Goal: Task Accomplishment & Management: Use online tool/utility

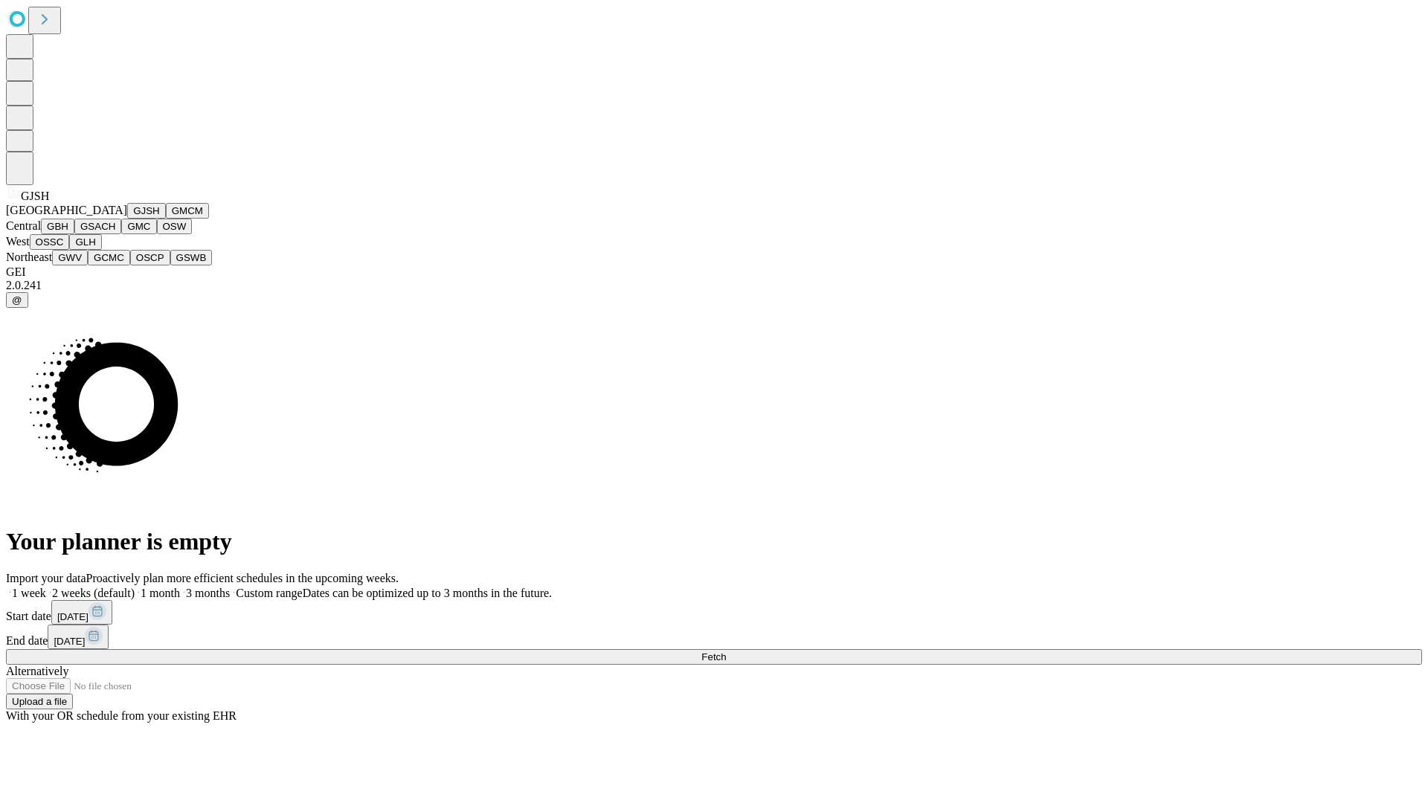
click at [127, 219] on button "GJSH" at bounding box center [146, 211] width 39 height 16
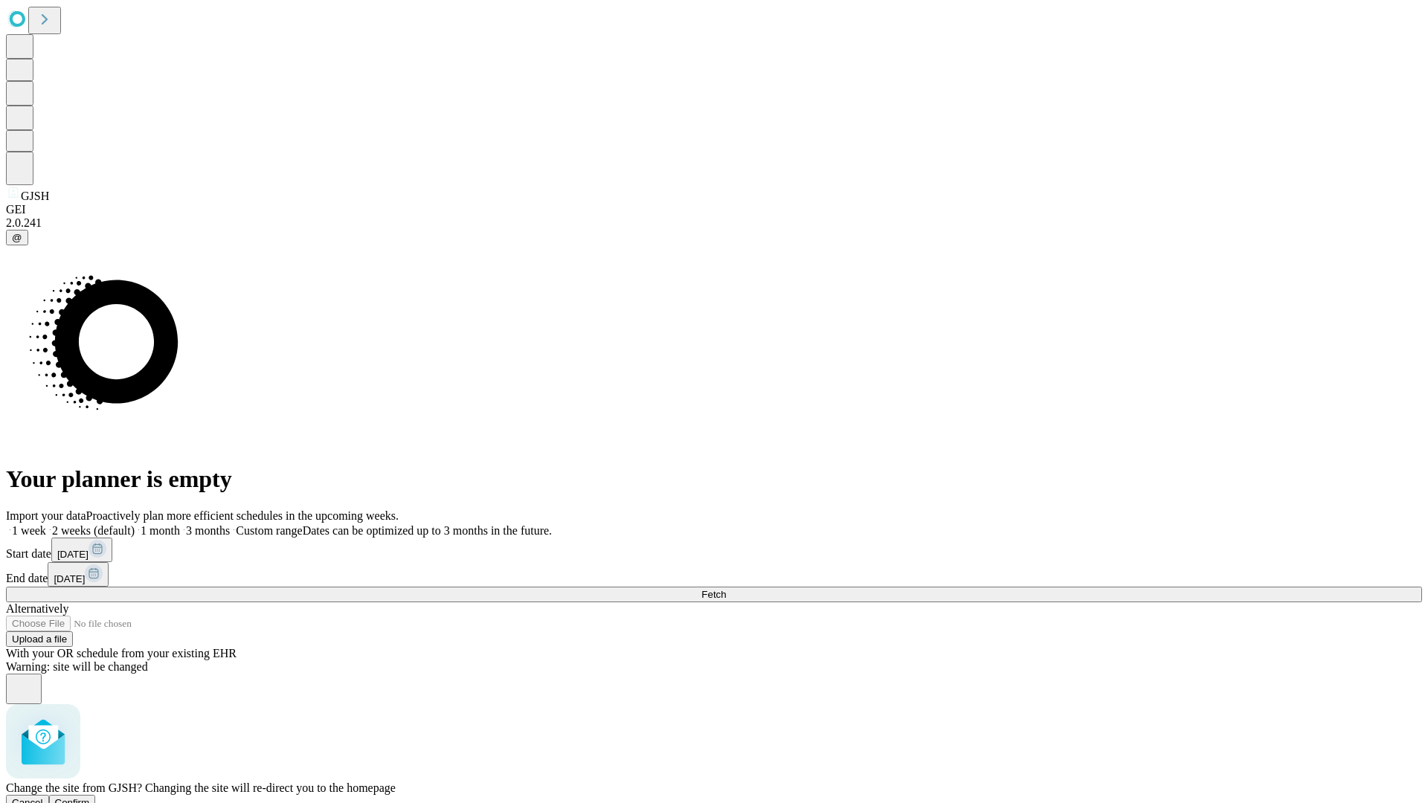
click at [90, 797] on span "Confirm" at bounding box center [72, 802] width 35 height 11
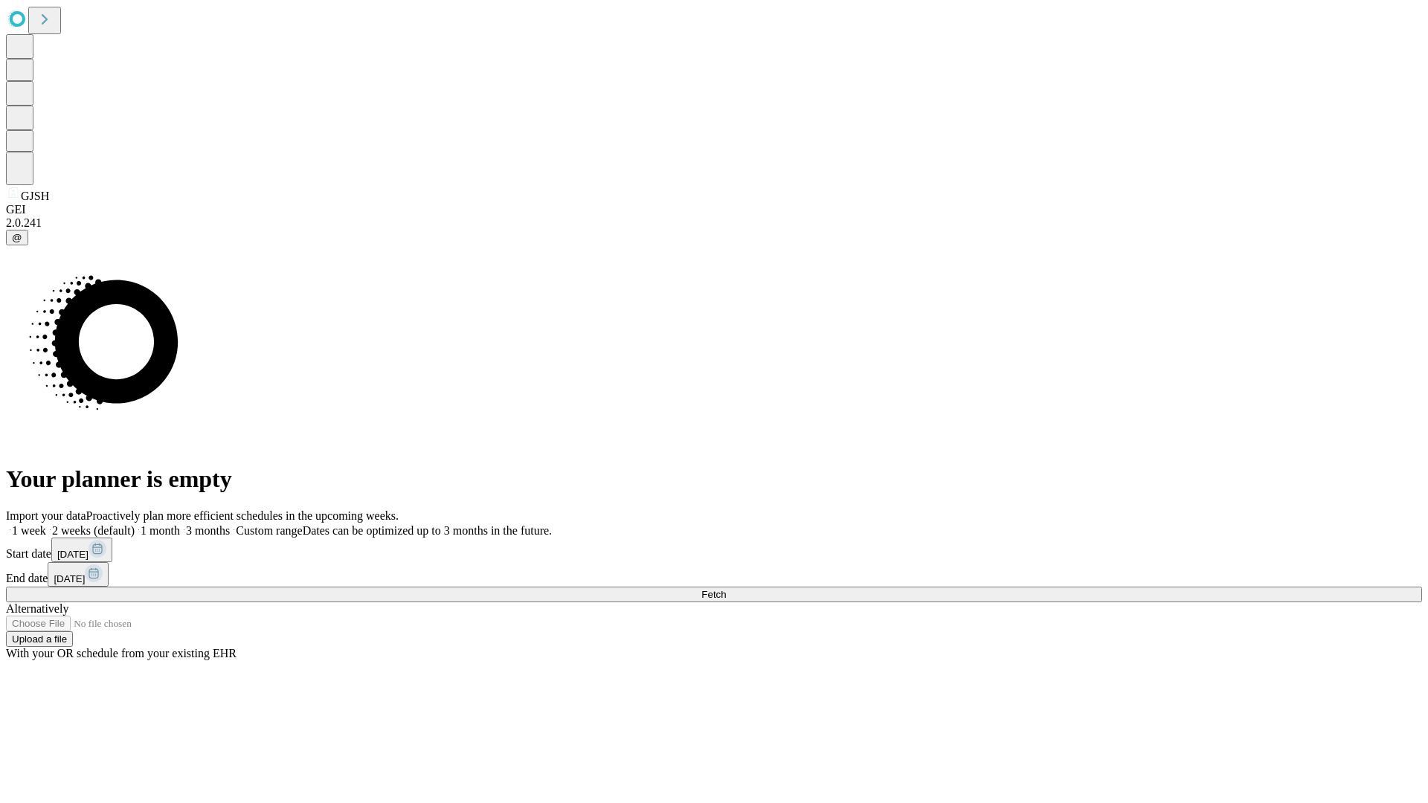
click at [135, 524] on label "2 weeks (default)" at bounding box center [90, 530] width 89 height 13
click at [726, 589] on span "Fetch" at bounding box center [713, 594] width 25 height 11
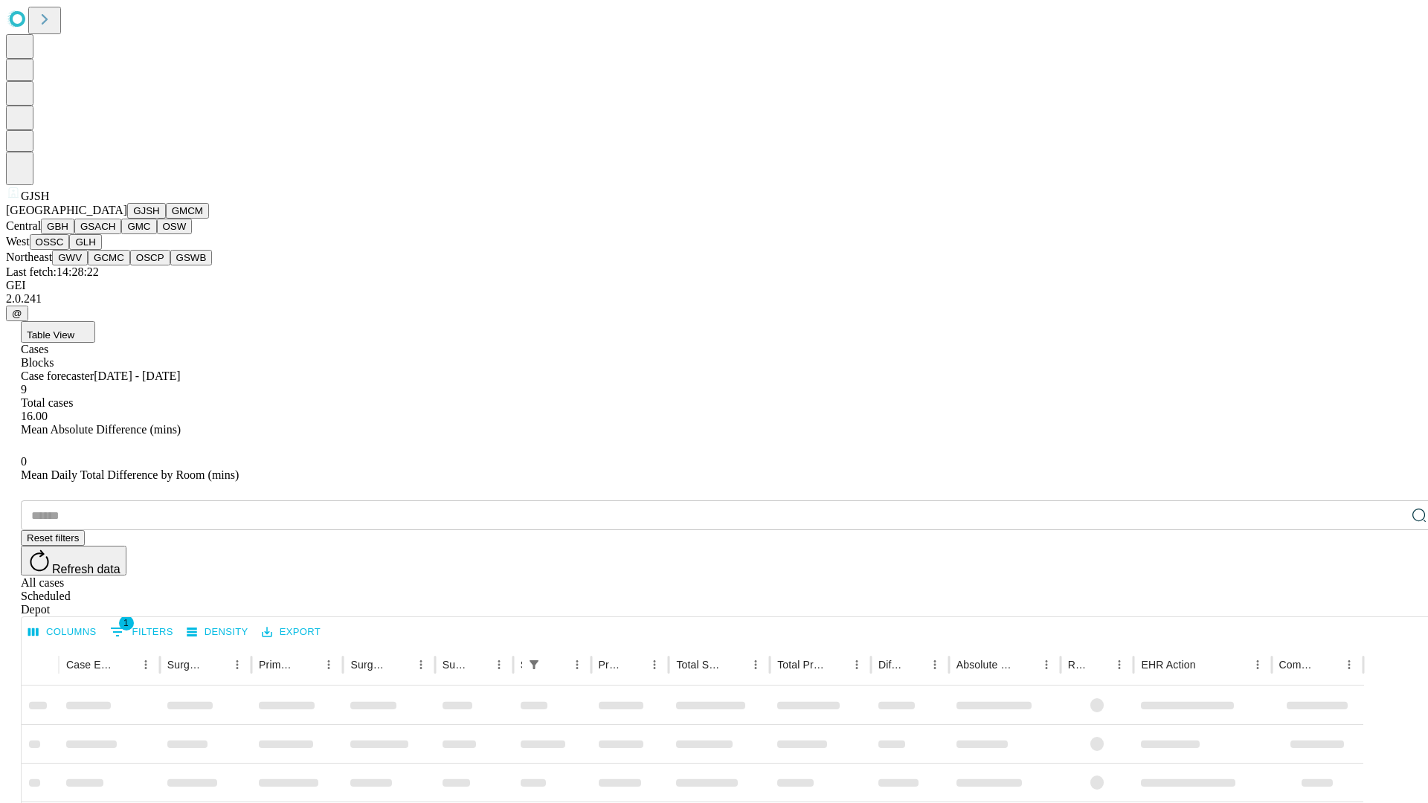
click at [166, 219] on button "GMCM" at bounding box center [187, 211] width 43 height 16
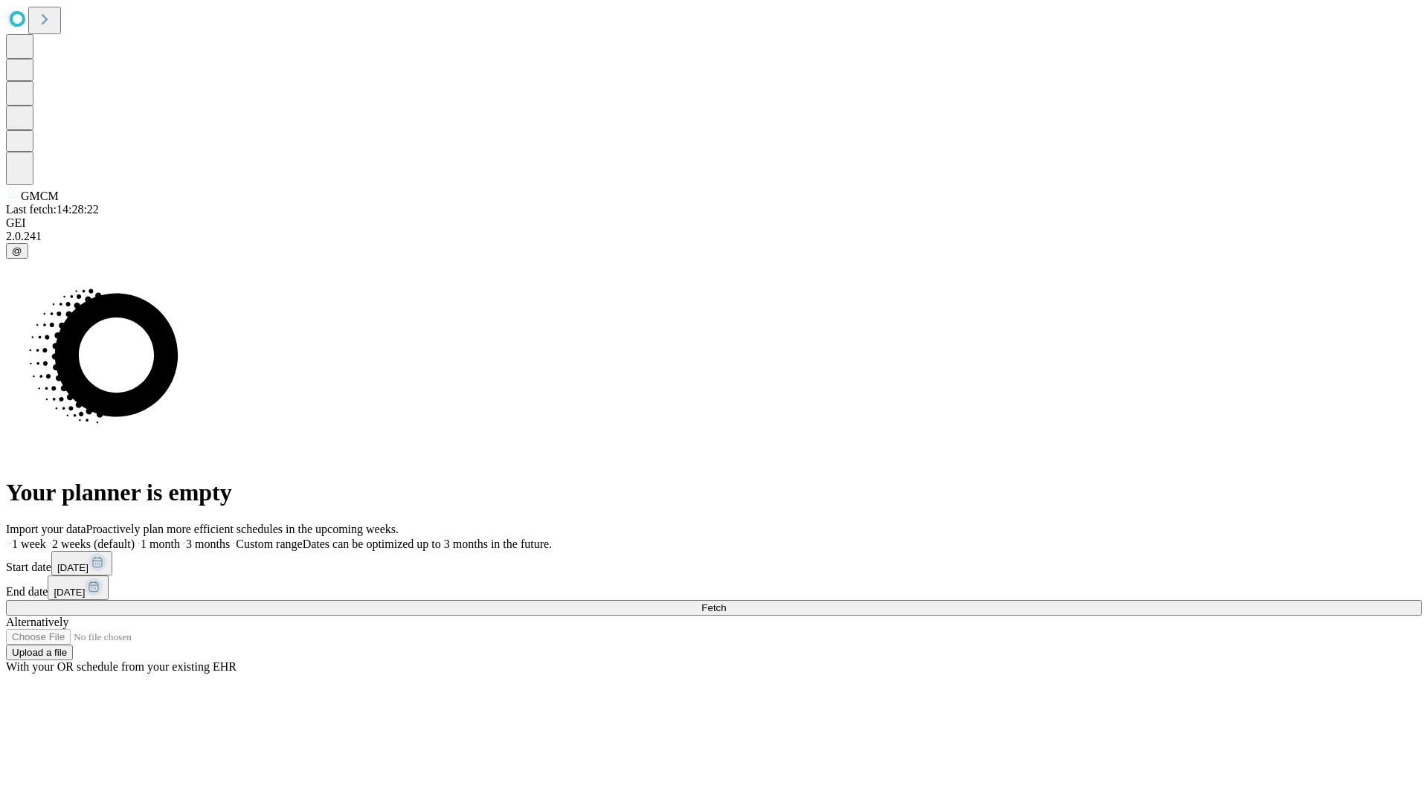
click at [135, 538] on label "2 weeks (default)" at bounding box center [90, 544] width 89 height 13
click at [726, 602] on span "Fetch" at bounding box center [713, 607] width 25 height 11
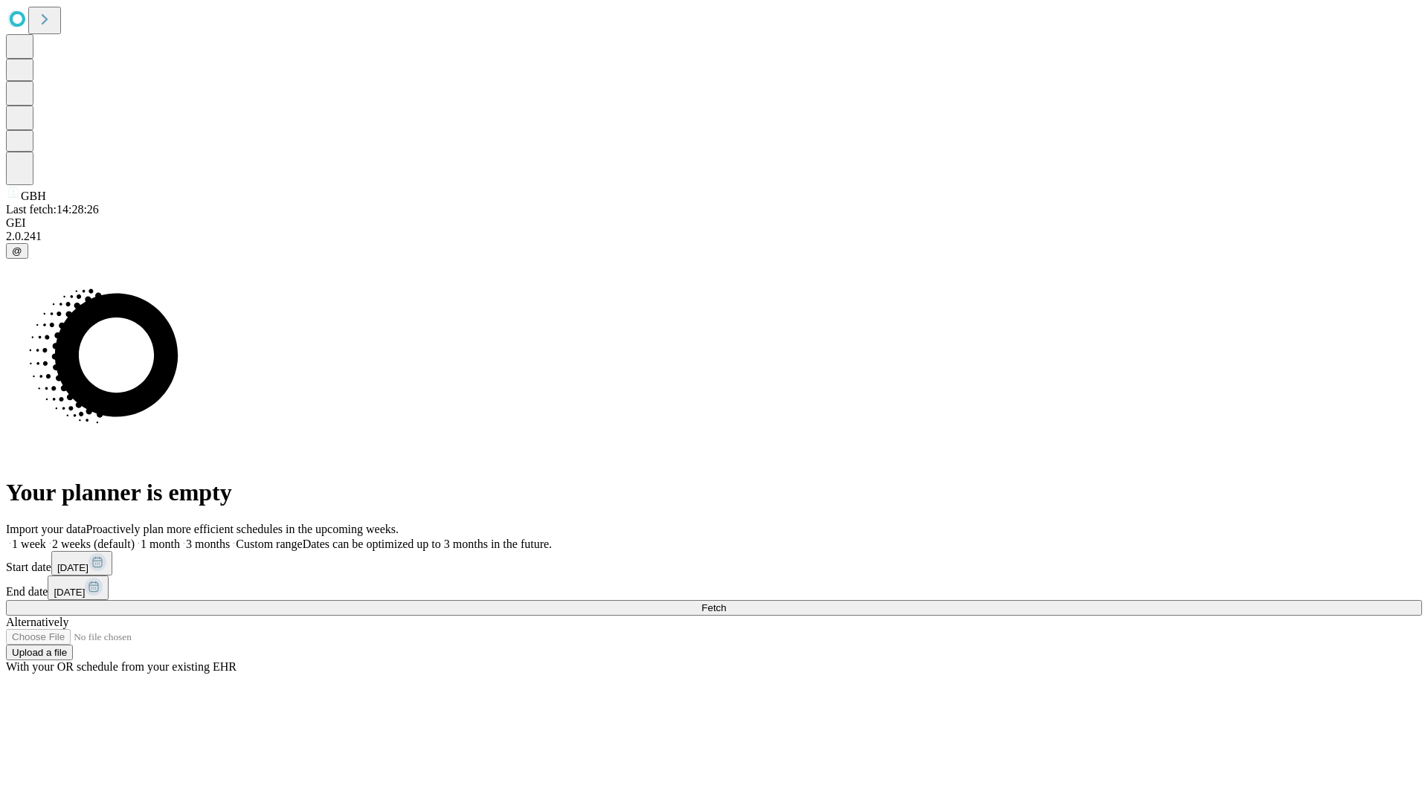
click at [726, 602] on span "Fetch" at bounding box center [713, 607] width 25 height 11
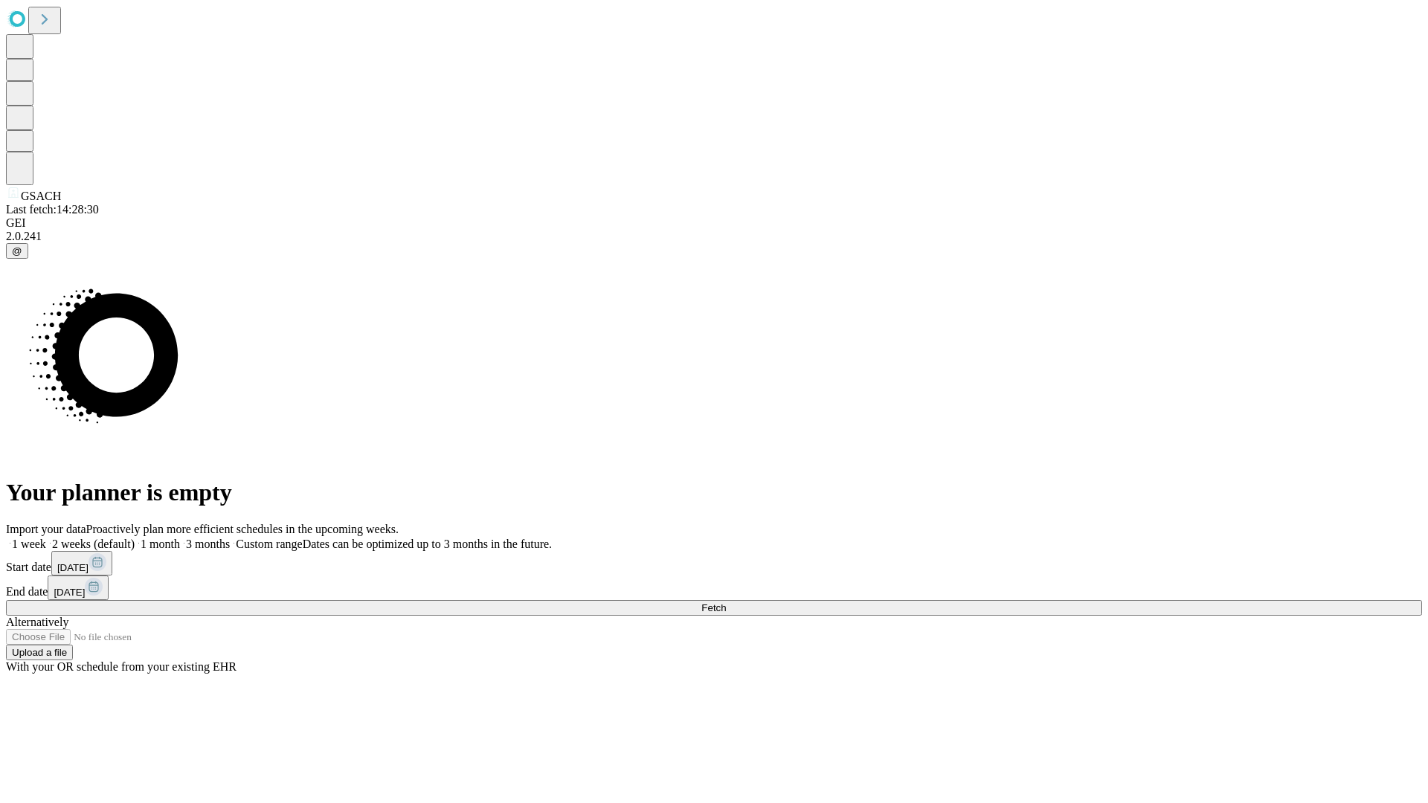
click at [135, 538] on label "2 weeks (default)" at bounding box center [90, 544] width 89 height 13
click at [726, 602] on span "Fetch" at bounding box center [713, 607] width 25 height 11
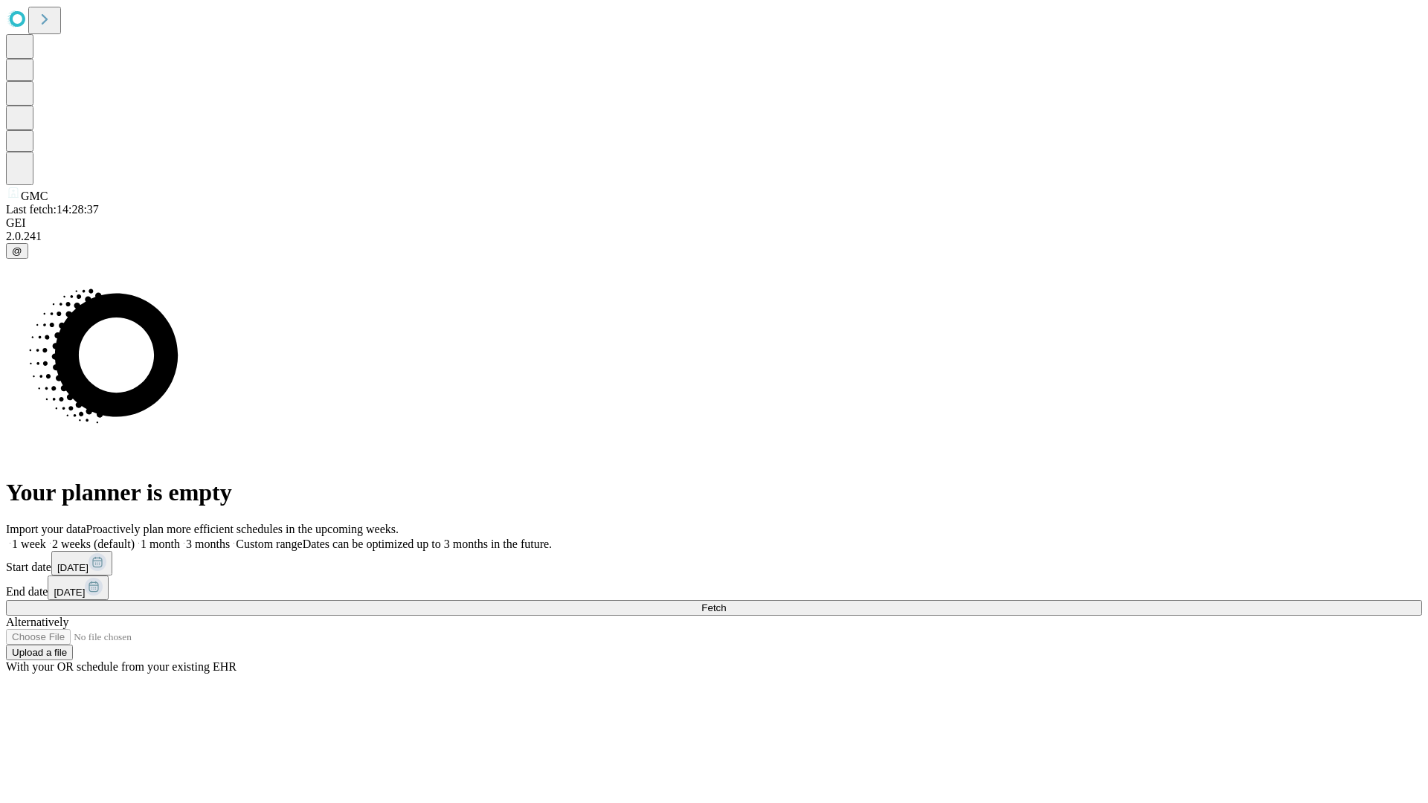
click at [135, 538] on label "2 weeks (default)" at bounding box center [90, 544] width 89 height 13
click at [726, 602] on span "Fetch" at bounding box center [713, 607] width 25 height 11
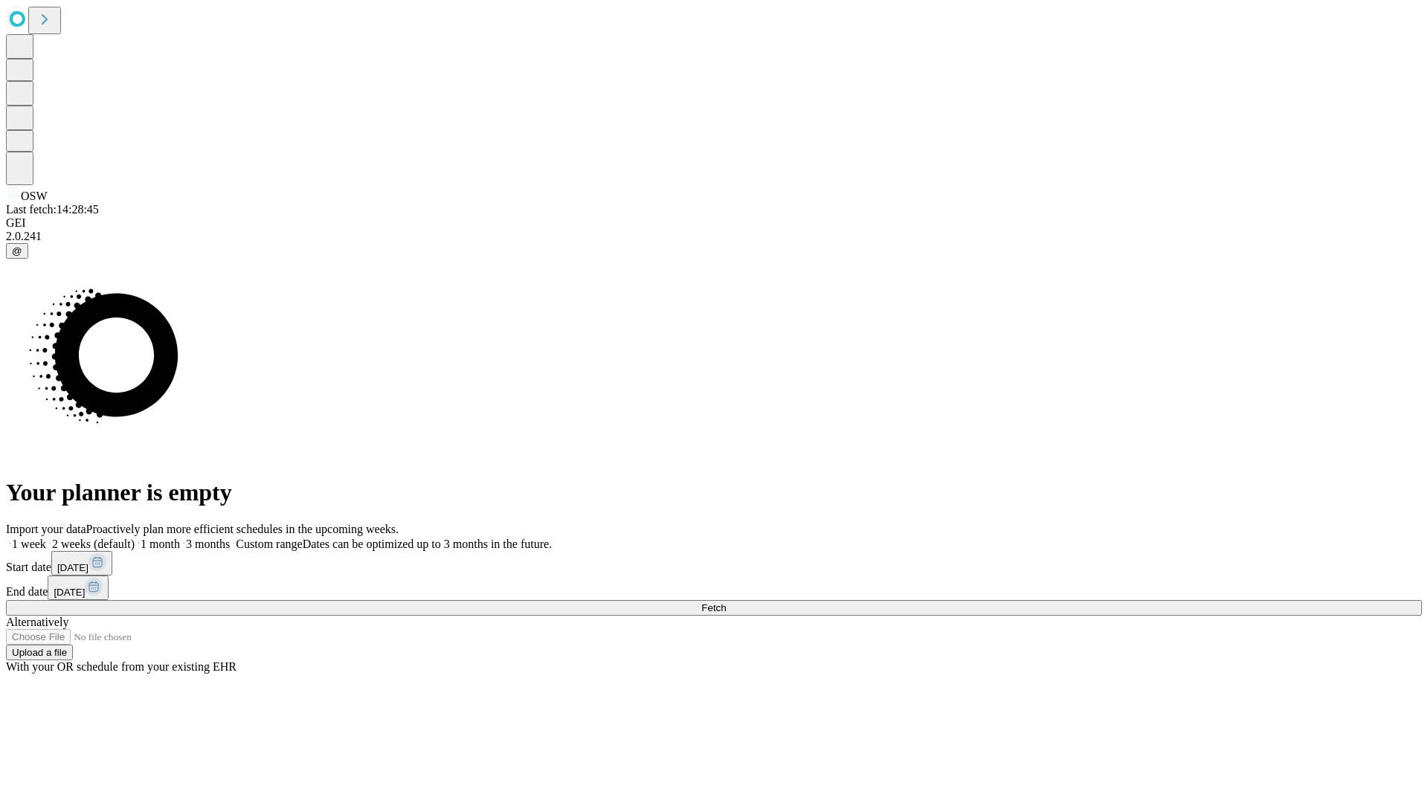
click at [135, 538] on label "2 weeks (default)" at bounding box center [90, 544] width 89 height 13
click at [726, 602] on span "Fetch" at bounding box center [713, 607] width 25 height 11
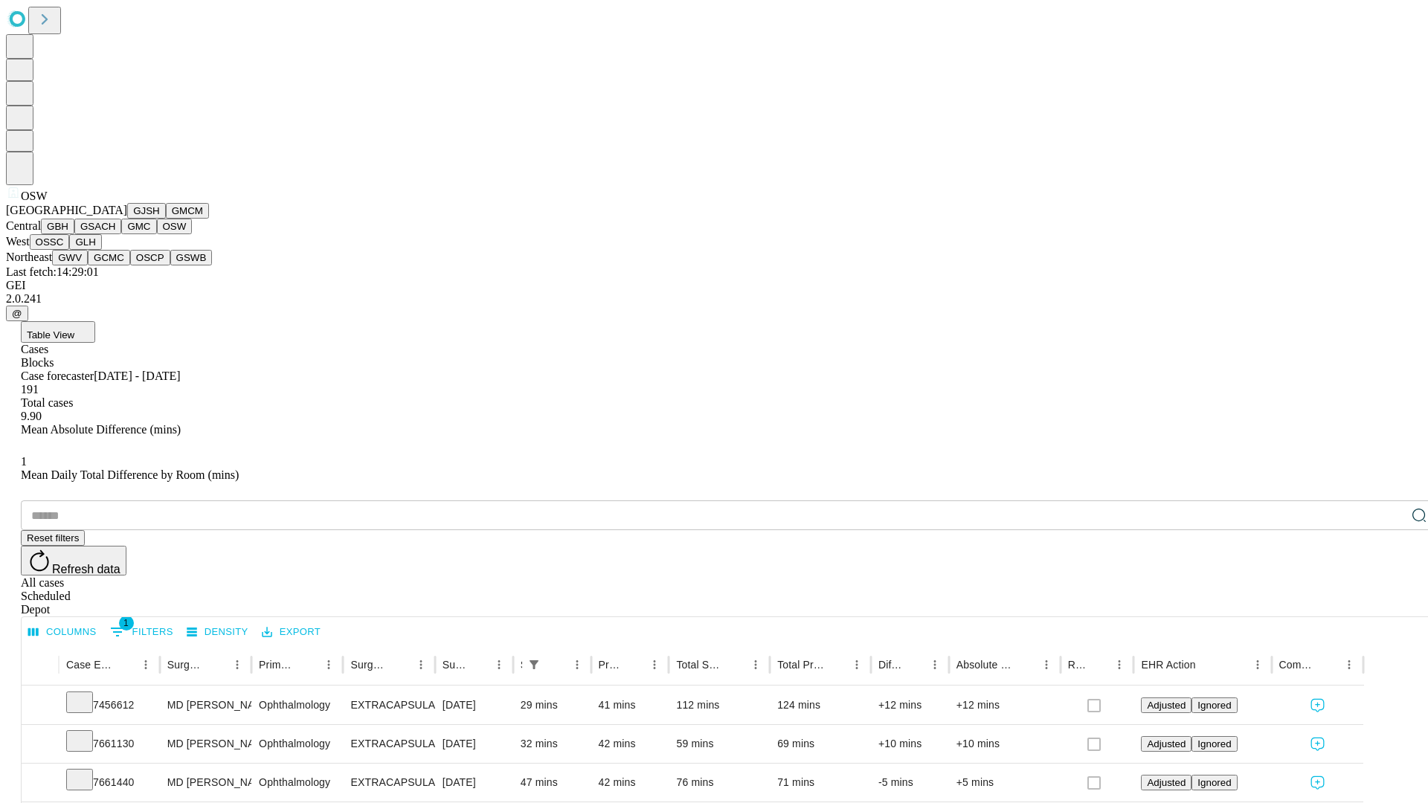
click at [70, 250] on button "OSSC" at bounding box center [50, 242] width 40 height 16
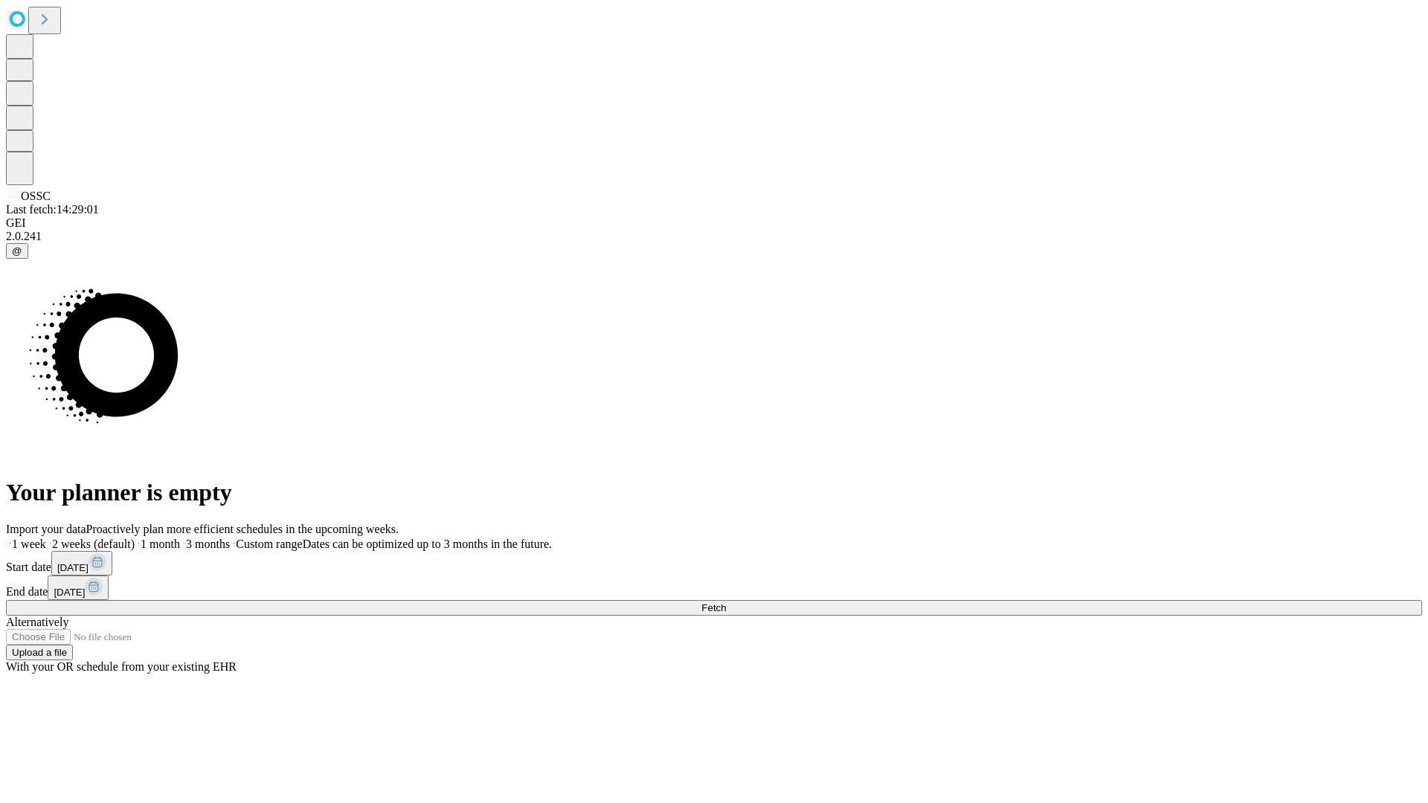
click at [135, 538] on label "2 weeks (default)" at bounding box center [90, 544] width 89 height 13
click at [726, 602] on span "Fetch" at bounding box center [713, 607] width 25 height 11
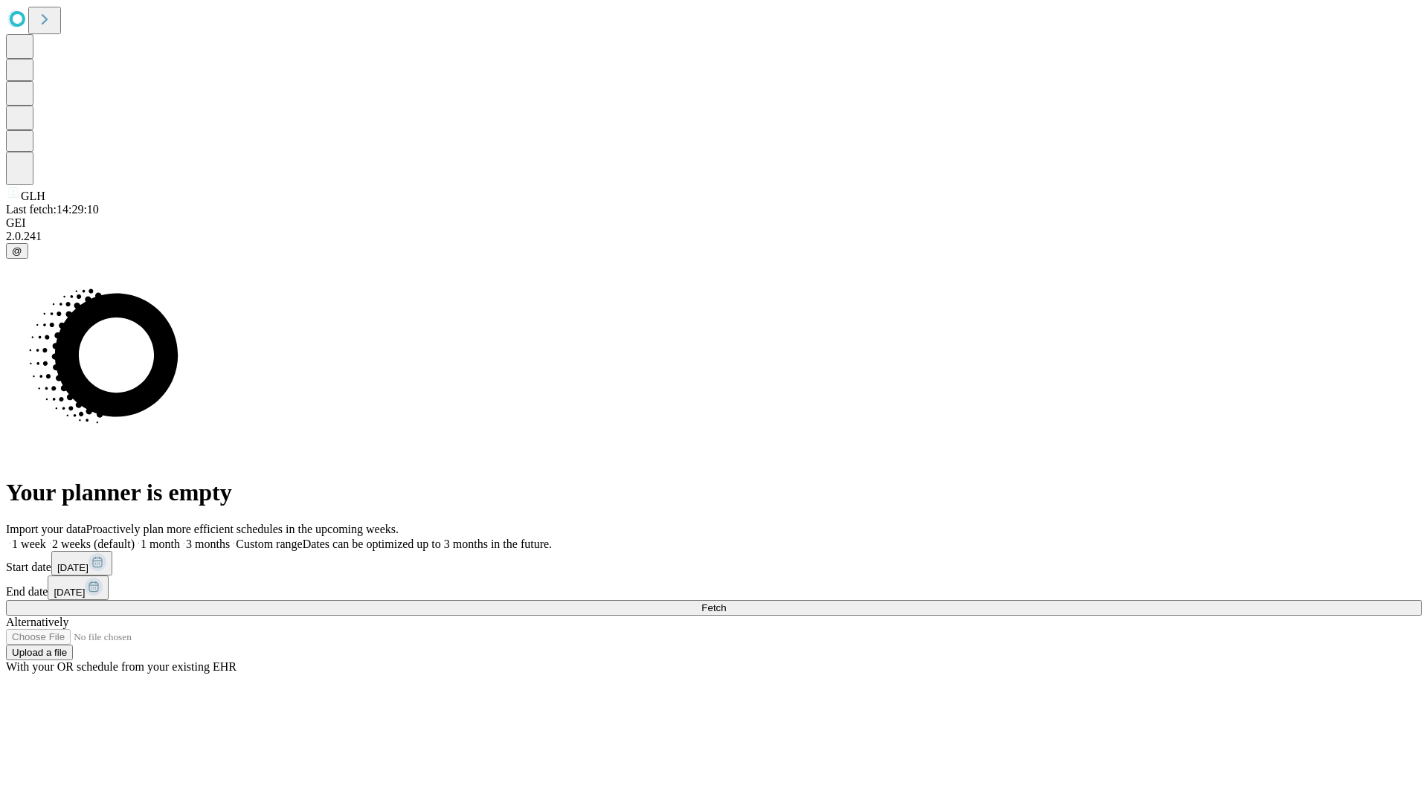
click at [135, 538] on label "2 weeks (default)" at bounding box center [90, 544] width 89 height 13
click at [726, 602] on span "Fetch" at bounding box center [713, 607] width 25 height 11
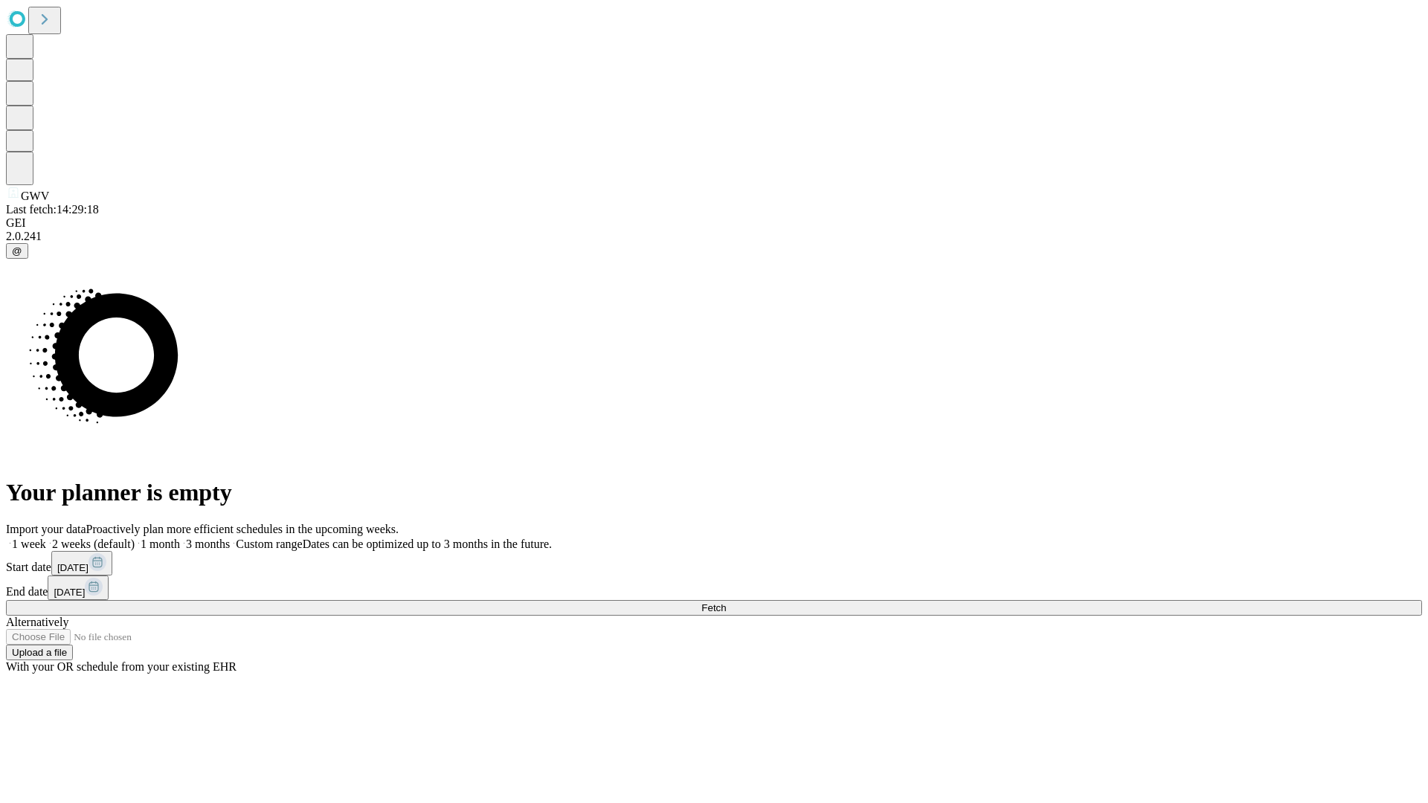
click at [135, 538] on label "2 weeks (default)" at bounding box center [90, 544] width 89 height 13
click at [726, 602] on span "Fetch" at bounding box center [713, 607] width 25 height 11
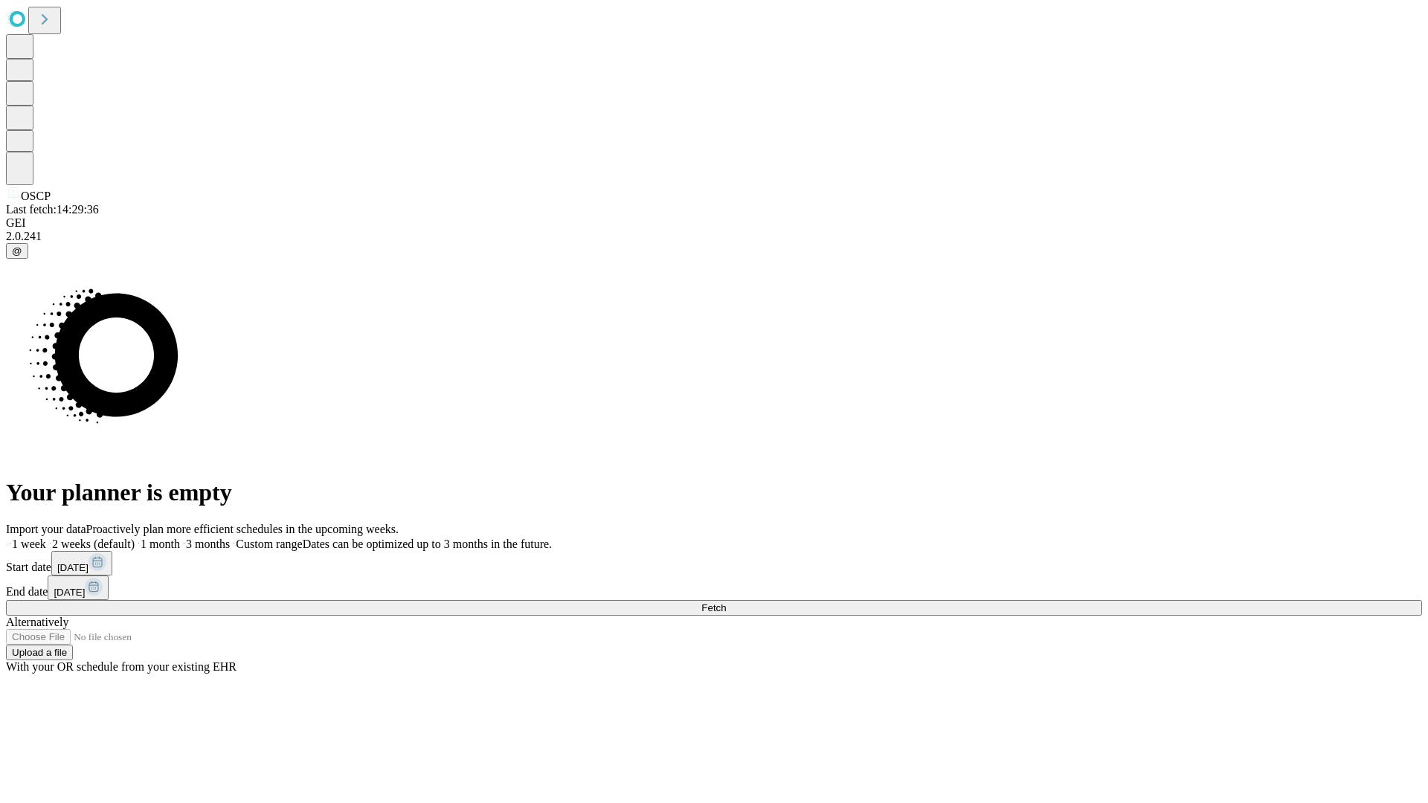
click at [135, 538] on label "2 weeks (default)" at bounding box center [90, 544] width 89 height 13
click at [726, 602] on span "Fetch" at bounding box center [713, 607] width 25 height 11
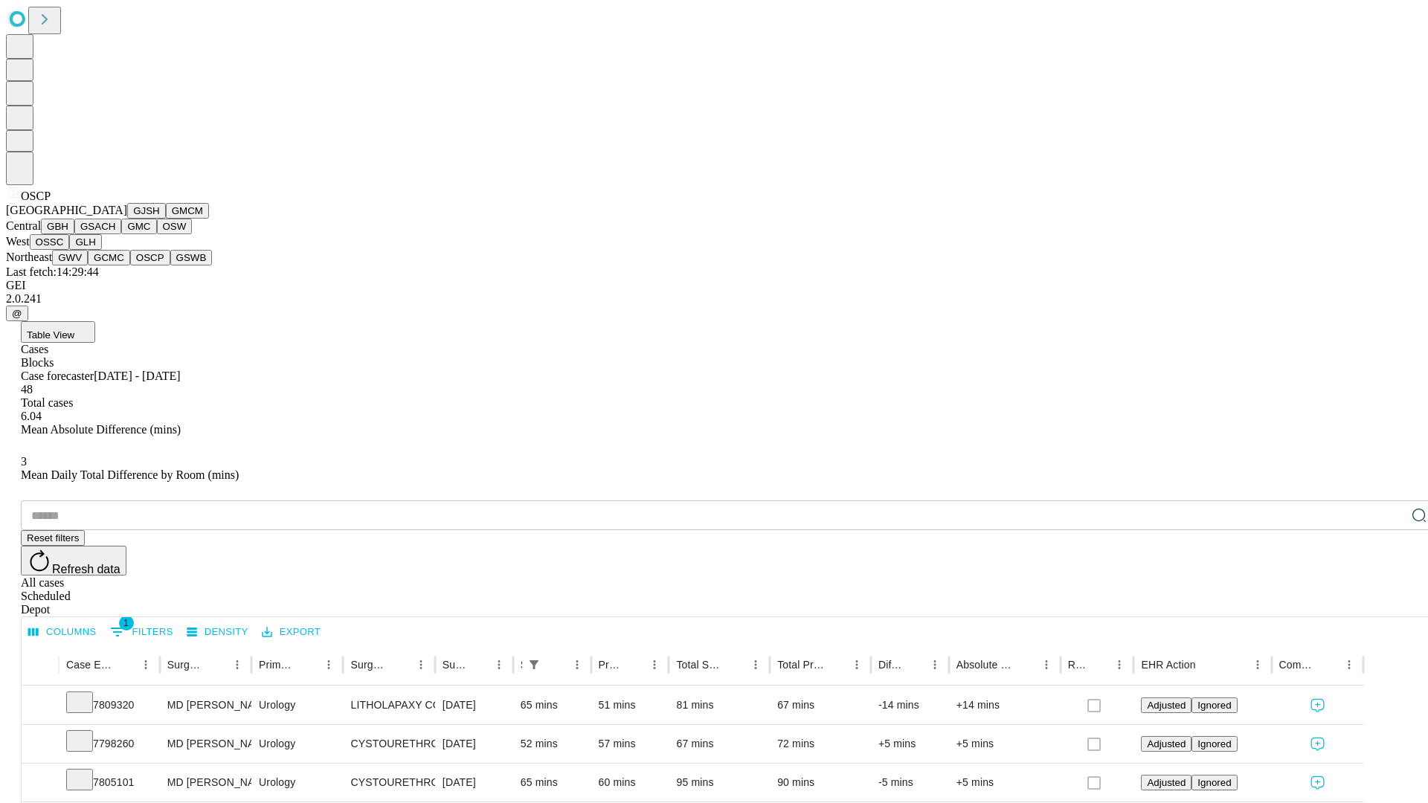
click at [170, 266] on button "GSWB" at bounding box center [191, 258] width 42 height 16
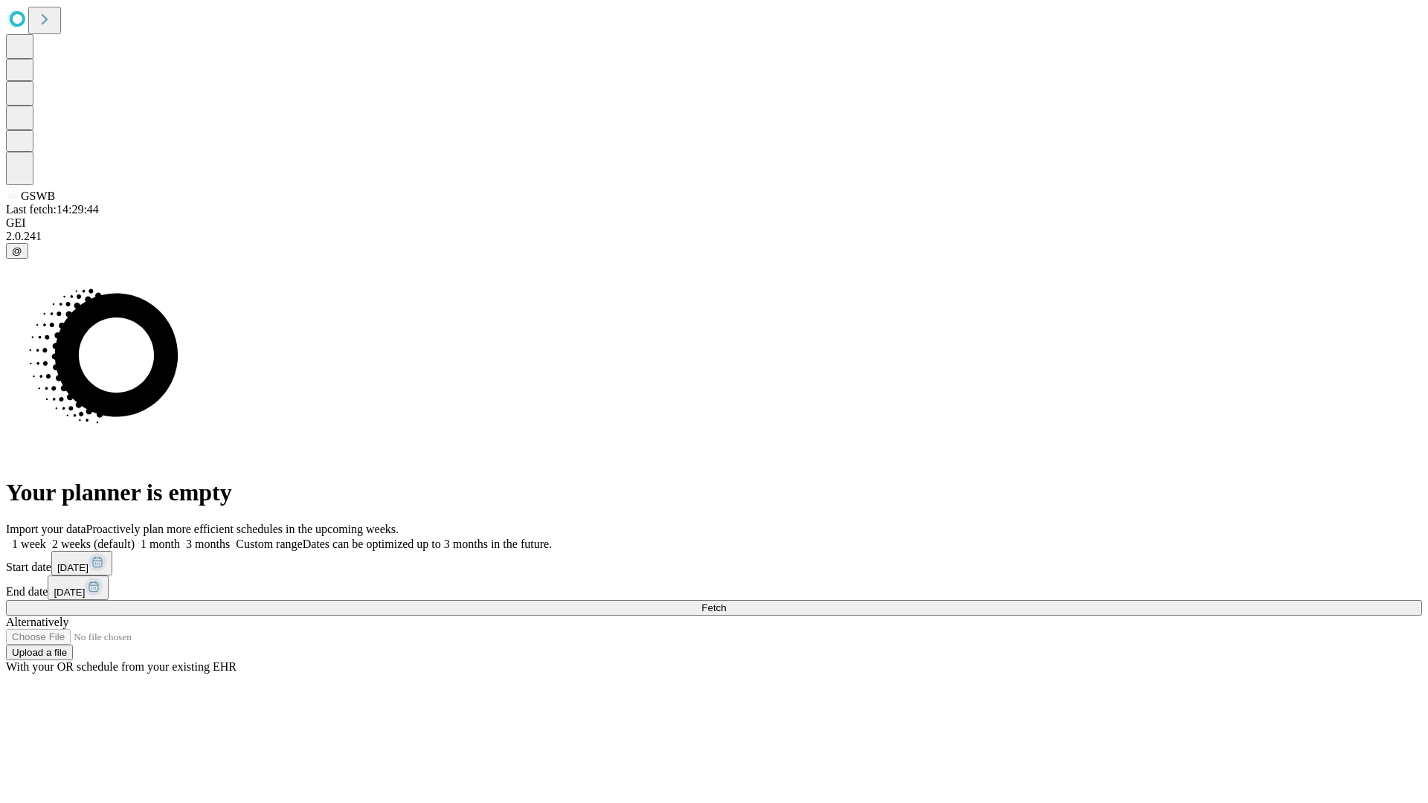
click at [135, 538] on label "2 weeks (default)" at bounding box center [90, 544] width 89 height 13
click at [726, 602] on span "Fetch" at bounding box center [713, 607] width 25 height 11
